Goal: Task Accomplishment & Management: Use online tool/utility

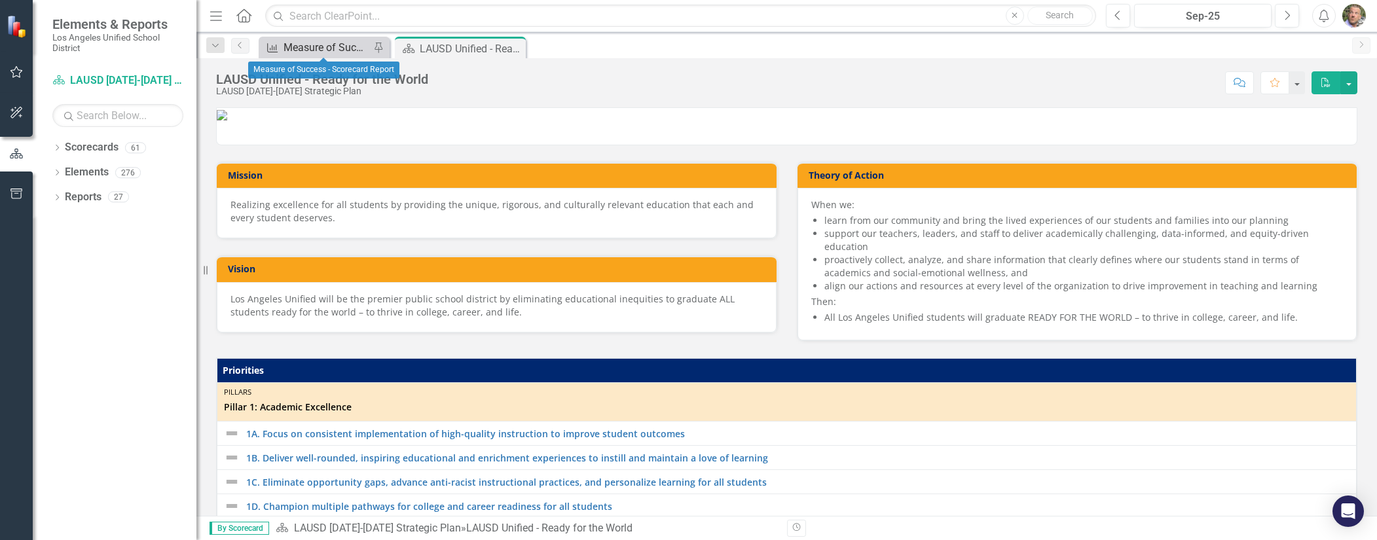
click at [329, 43] on div "Measure of Success - Scorecard Report" at bounding box center [326, 47] width 86 height 16
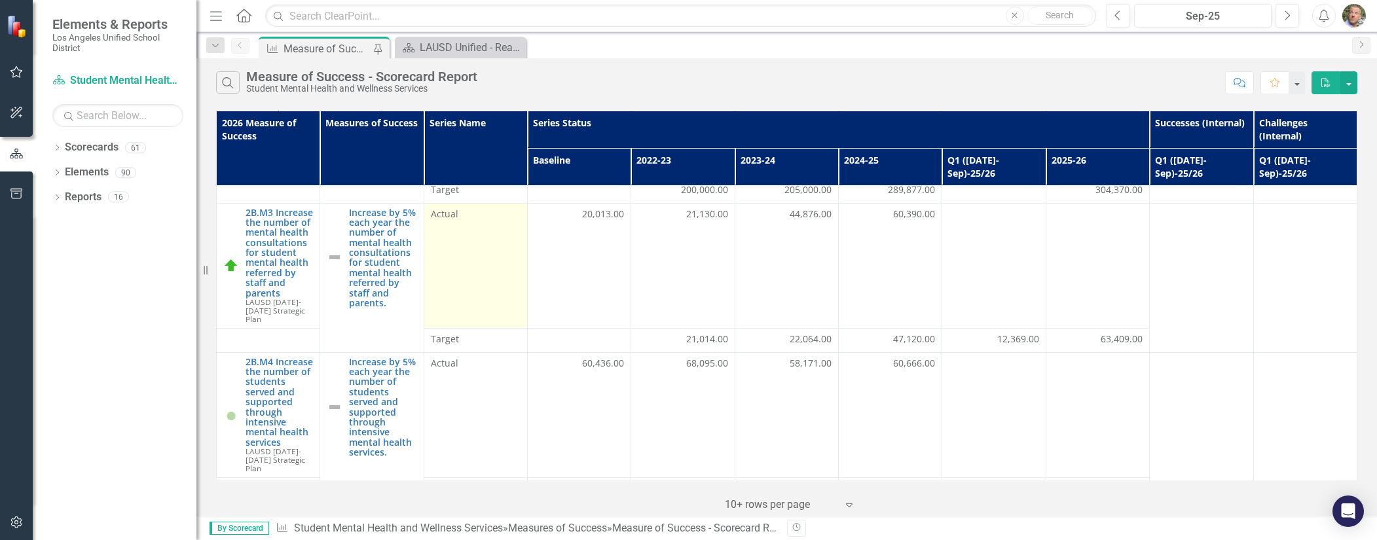
scroll to position [126, 0]
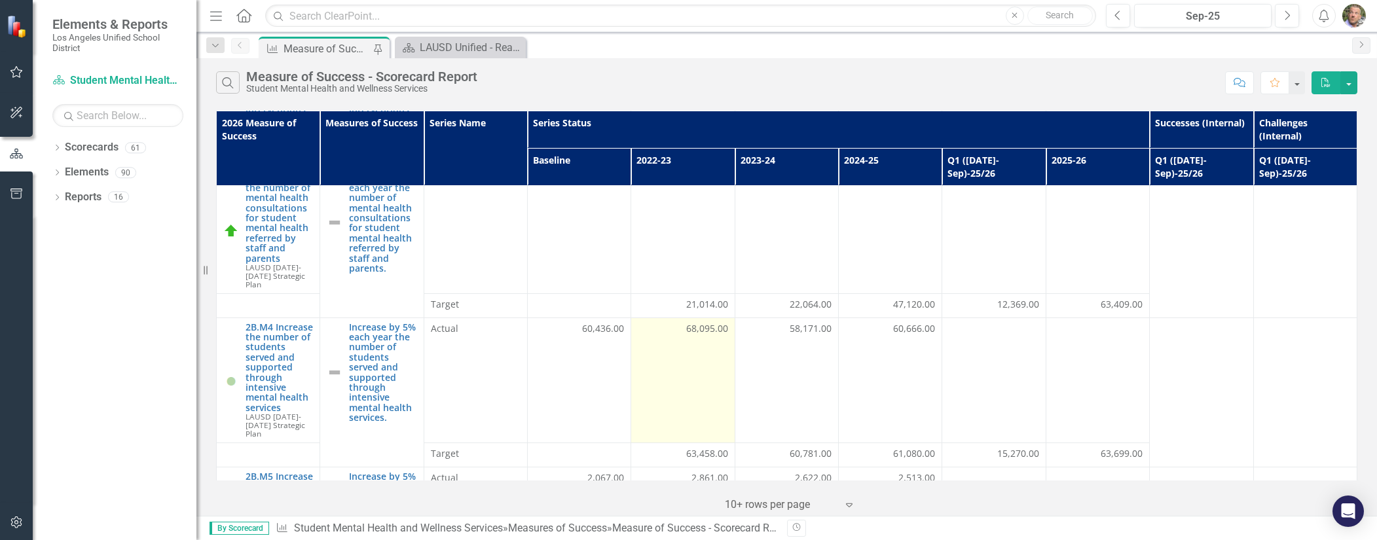
click at [677, 342] on td "68,095.00" at bounding box center [682, 379] width 103 height 125
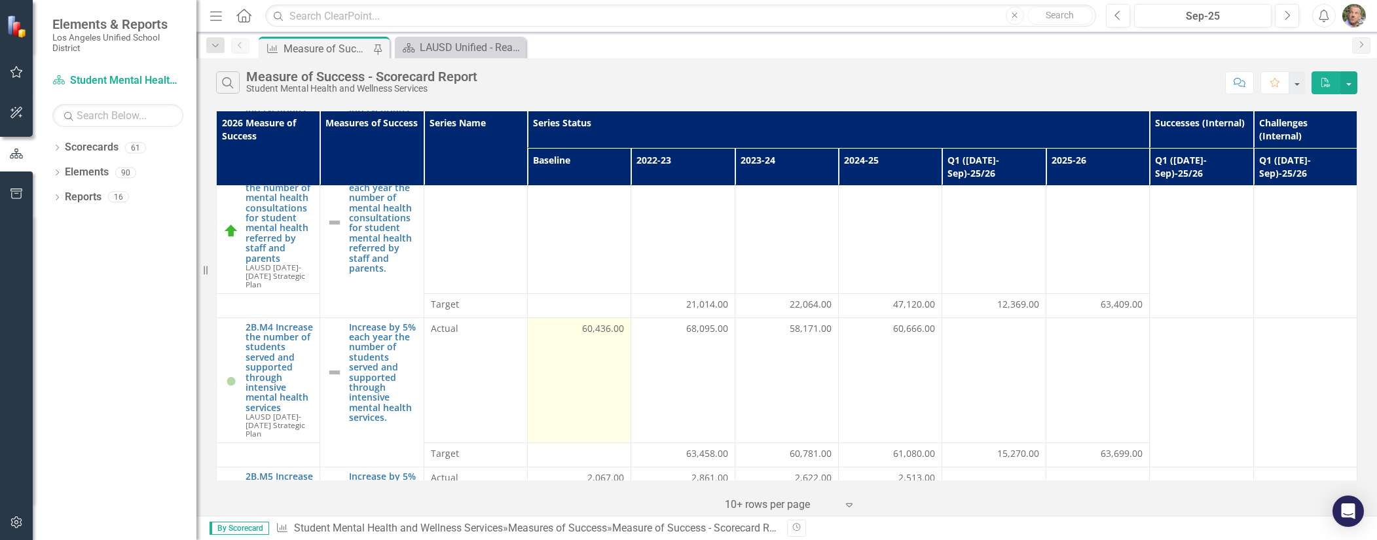
click at [592, 346] on td "60,436.00" at bounding box center [579, 379] width 103 height 125
click at [602, 346] on td "60,436.00" at bounding box center [579, 379] width 103 height 125
click at [577, 322] on div "60,436.00" at bounding box center [579, 328] width 90 height 13
drag, startPoint x: 579, startPoint y: 319, endPoint x: 621, endPoint y: 325, distance: 41.8
click at [621, 325] on td "60,436.00" at bounding box center [579, 379] width 103 height 125
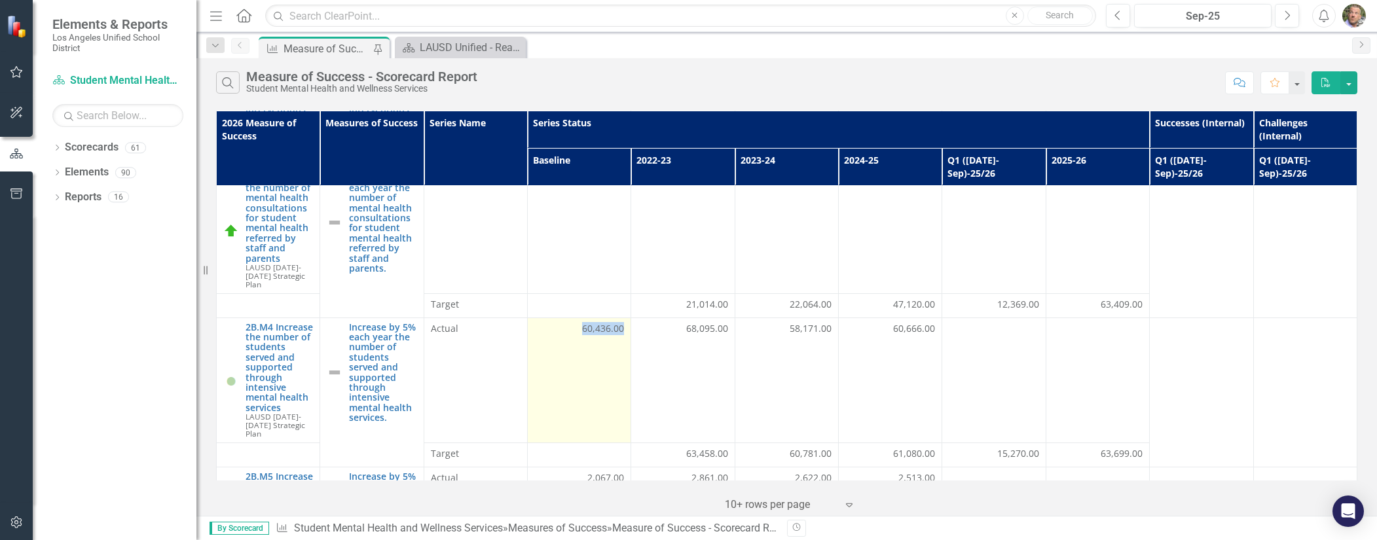
copy span "60,436.00"
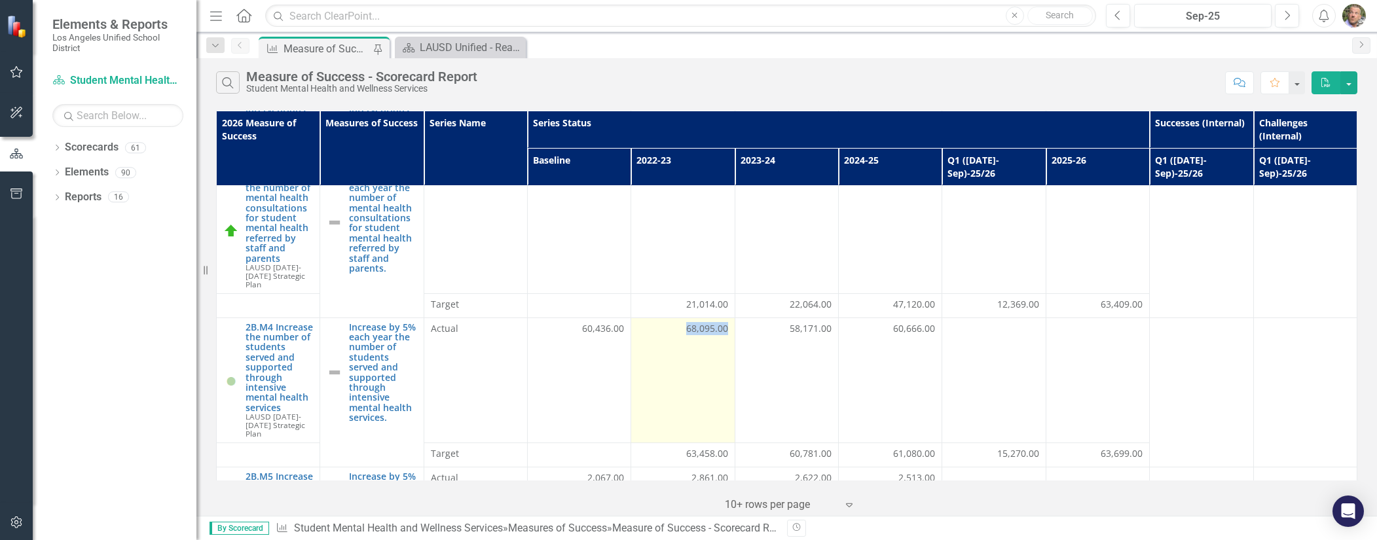
drag, startPoint x: 683, startPoint y: 318, endPoint x: 723, endPoint y: 319, distance: 39.9
click at [723, 319] on td "68,095.00" at bounding box center [682, 379] width 103 height 125
copy span "68,095.00"
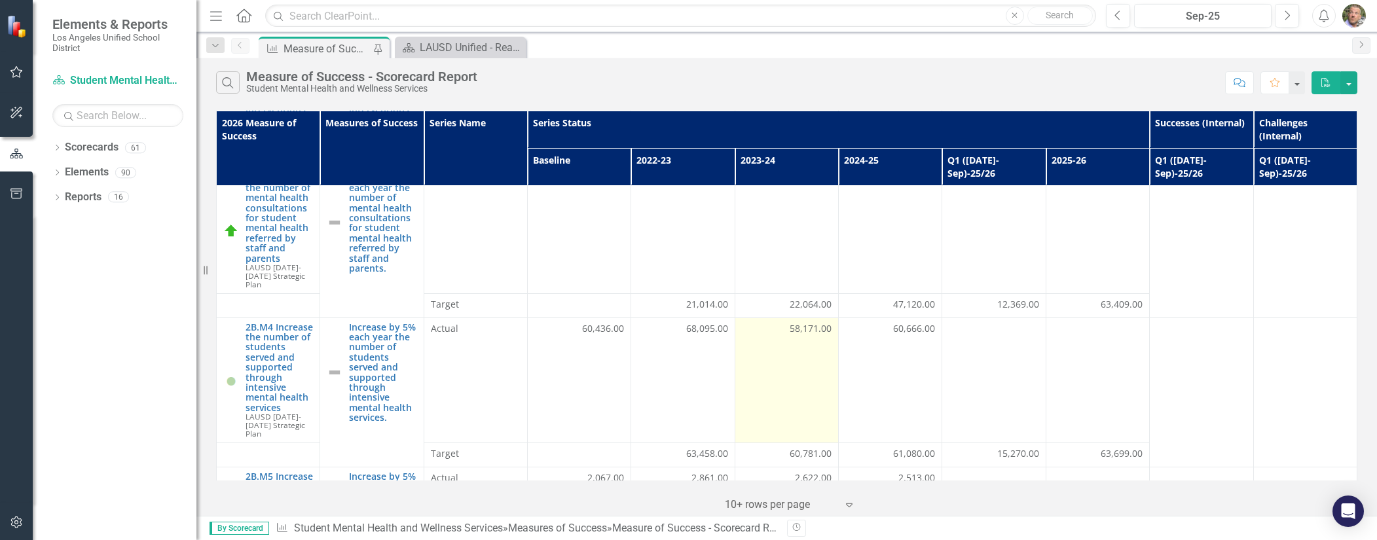
click at [778, 344] on td "58,171.00" at bounding box center [785, 379] width 103 height 125
drag, startPoint x: 785, startPoint y: 320, endPoint x: 825, endPoint y: 319, distance: 40.6
click at [825, 322] on span "58,171.00" at bounding box center [810, 328] width 42 height 13
copy span "58,171.00"
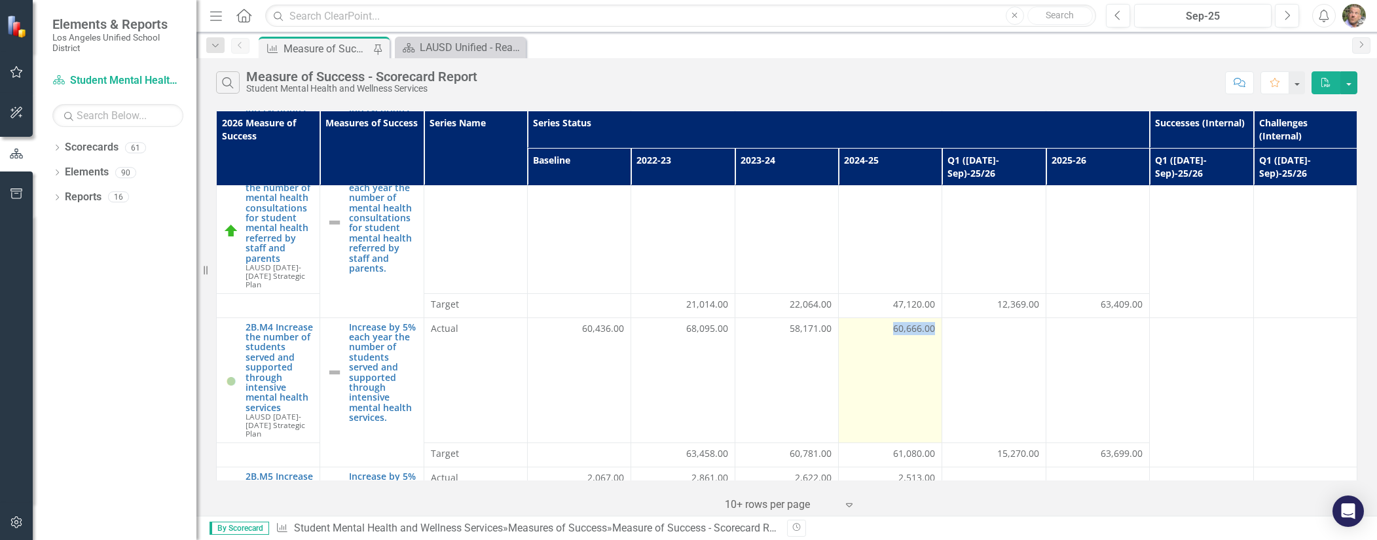
drag, startPoint x: 887, startPoint y: 316, endPoint x: 929, endPoint y: 321, distance: 42.2
click at [929, 321] on td "60,666.00" at bounding box center [890, 379] width 103 height 125
copy span "60,666.00"
